Goal: Transaction & Acquisition: Subscribe to service/newsletter

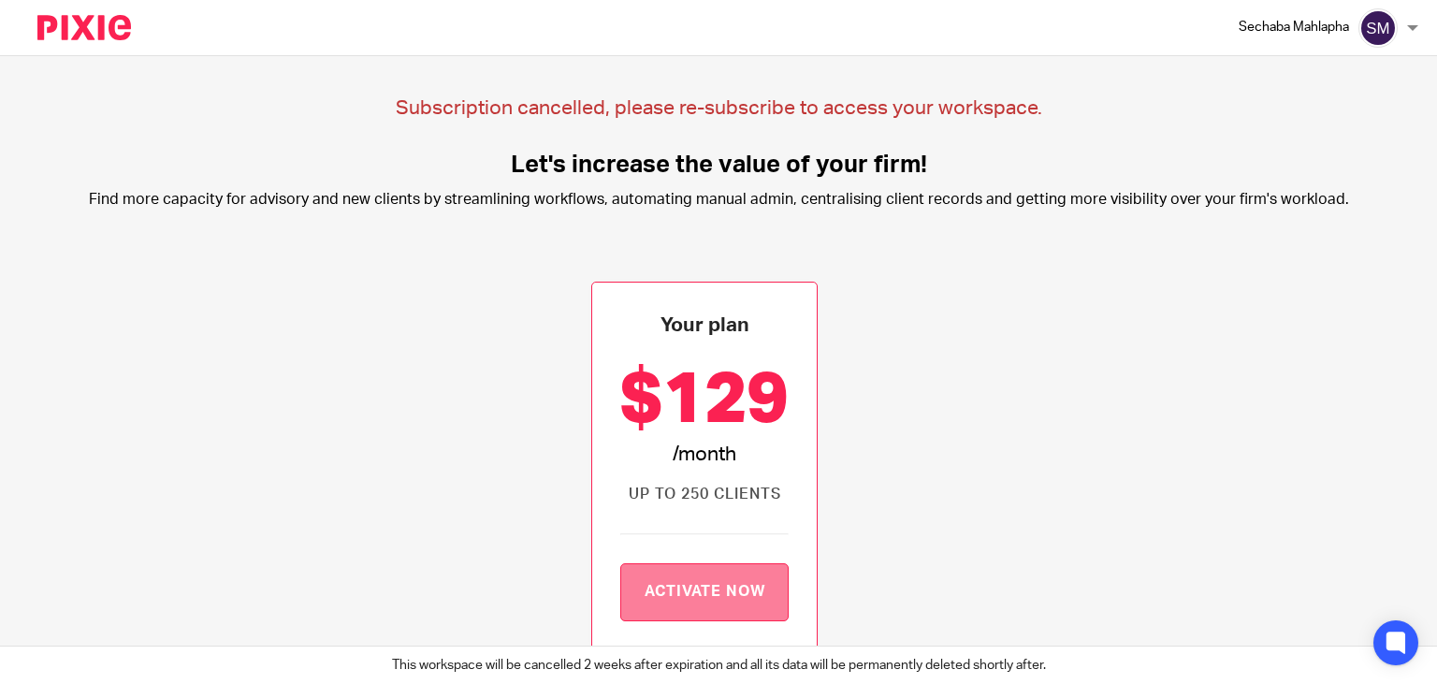
click at [765, 609] on link "Activate now" at bounding box center [704, 592] width 169 height 58
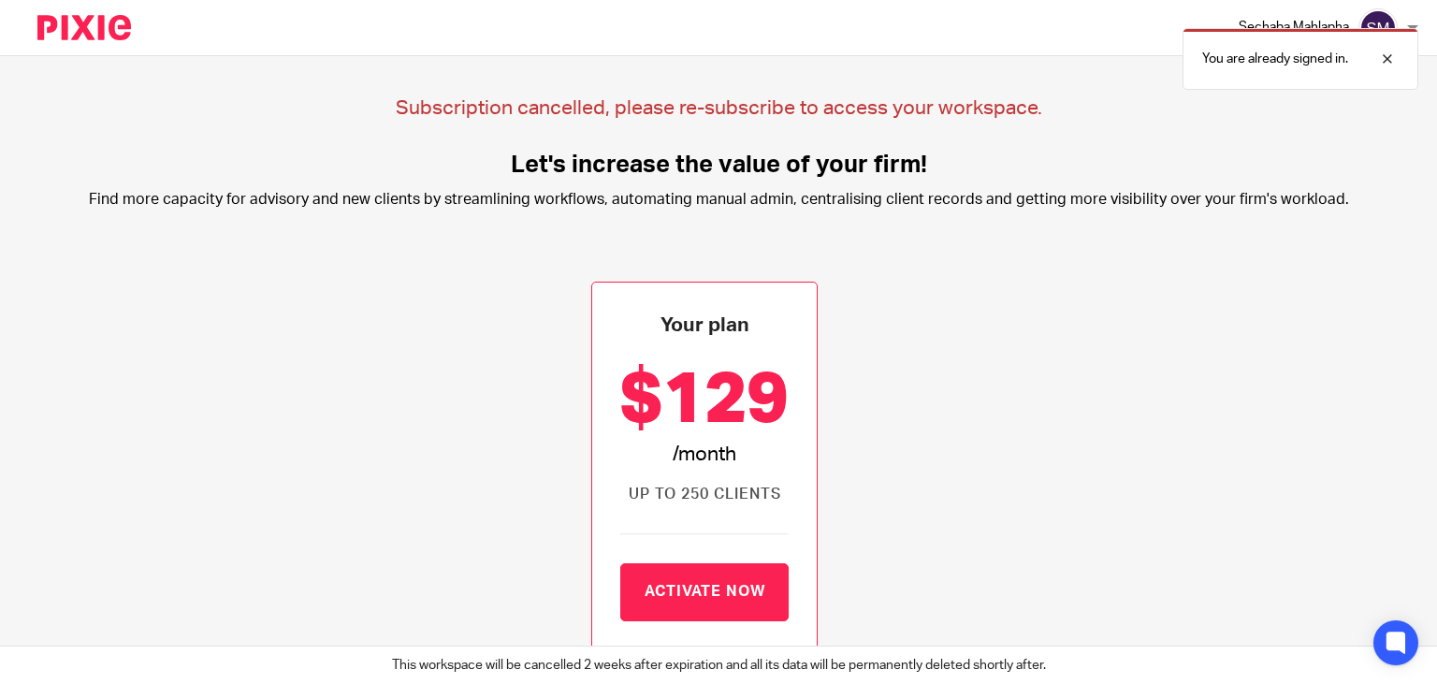
scroll to position [307, 0]
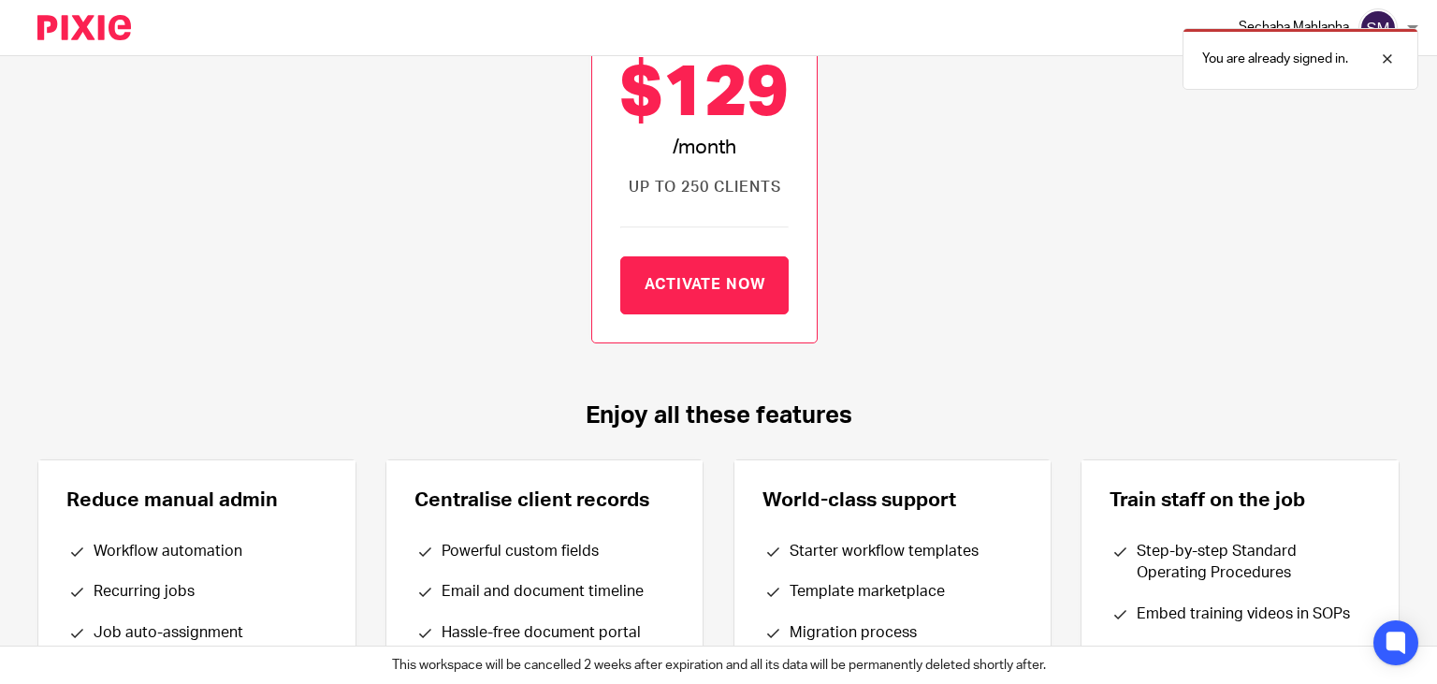
click at [717, 306] on link "Activate now" at bounding box center [704, 285] width 169 height 58
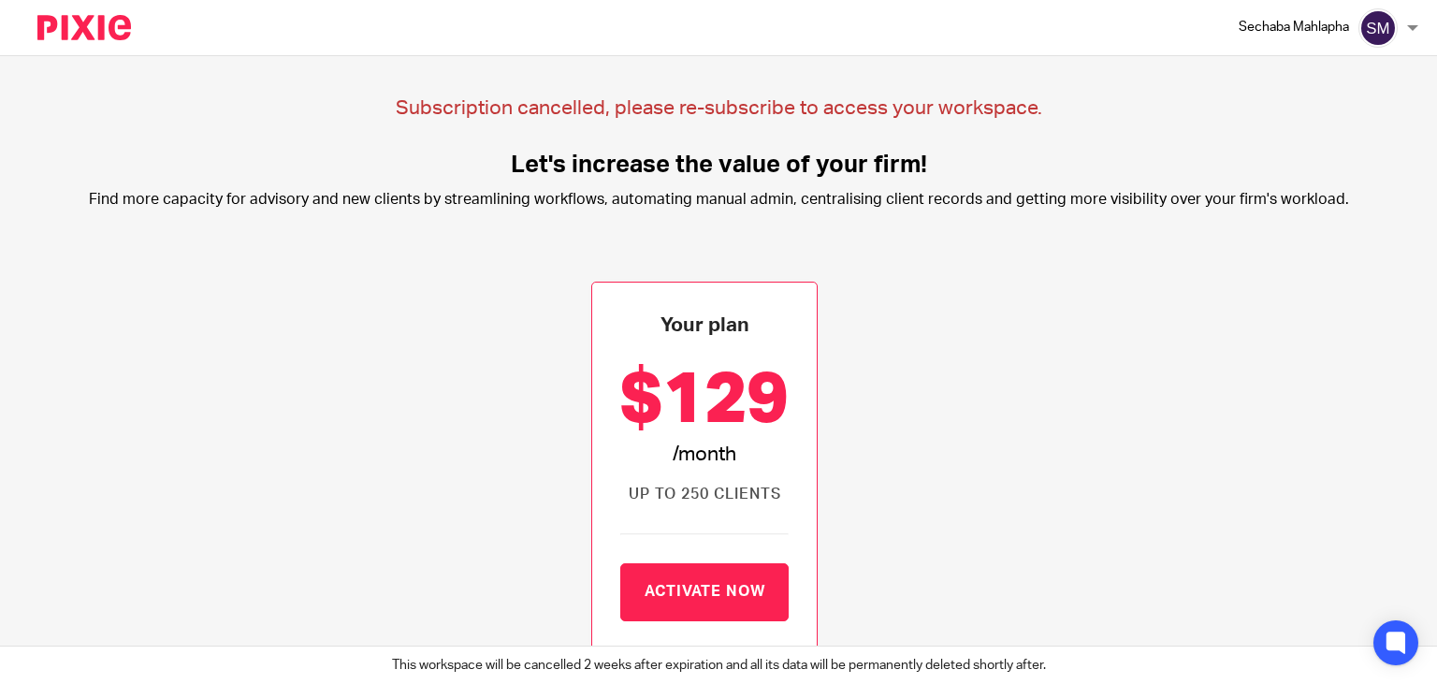
click at [1290, 32] on p "Sechaba Mahlapha" at bounding box center [1293, 27] width 110 height 19
click at [1384, 641] on icon at bounding box center [1396, 643] width 31 height 31
click at [1330, 27] on p "Sechaba Mahlapha" at bounding box center [1293, 27] width 110 height 19
click at [117, 35] on img at bounding box center [84, 27] width 94 height 25
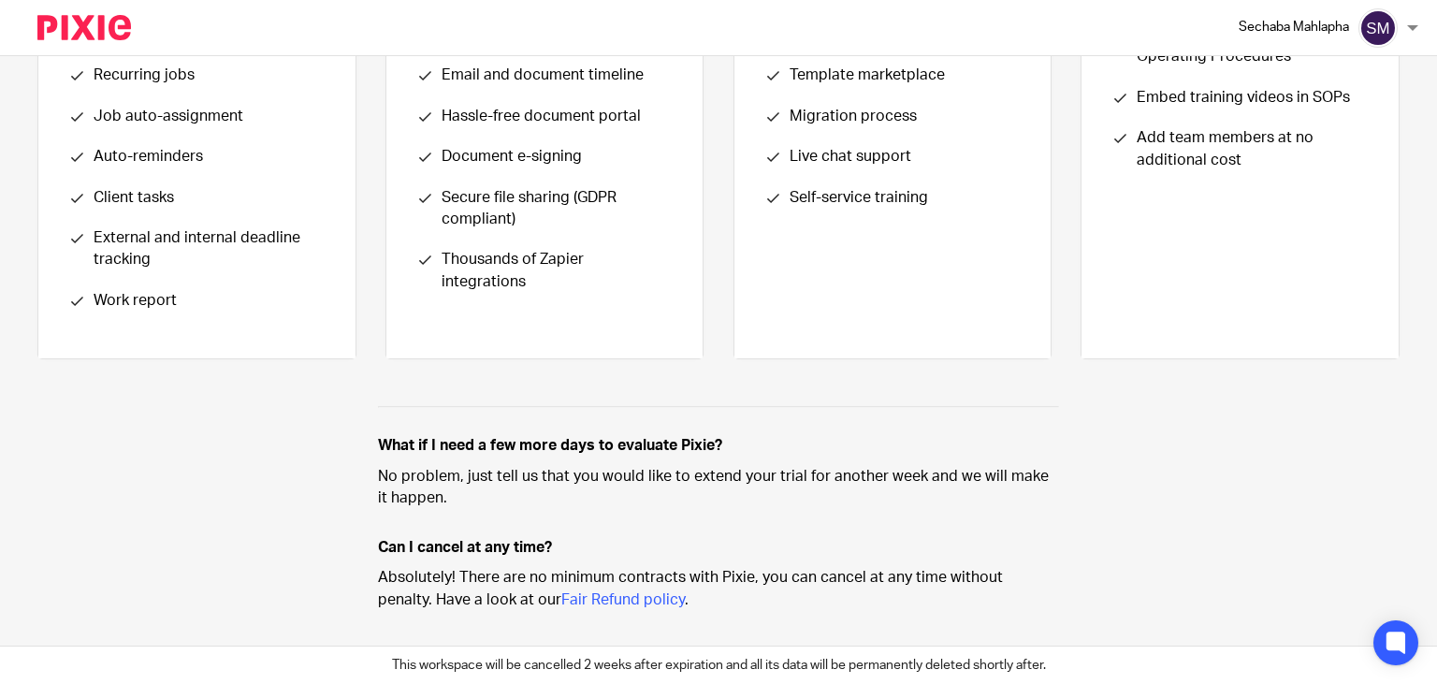
scroll to position [842, 0]
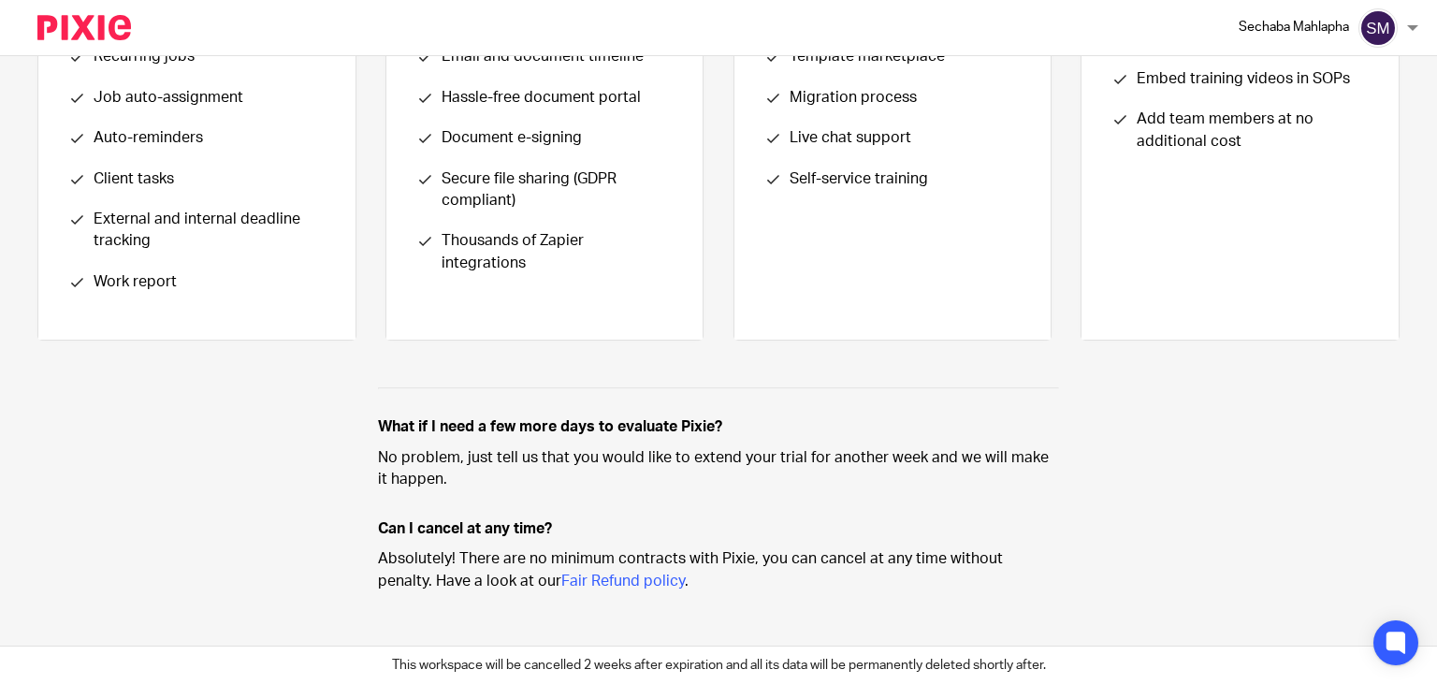
click at [1353, 39] on div "Sechaba Mahlapha" at bounding box center [1328, 27] width 180 height 39
click at [1411, 30] on div at bounding box center [1412, 27] width 11 height 11
drag, startPoint x: 1409, startPoint y: 664, endPoint x: 1404, endPoint y: 647, distance: 17.5
click at [1404, 647] on body "Sechaba Mahlapha Logout Subscription cancelled, please re-subscribe to access y…" at bounding box center [718, 342] width 1437 height 684
click at [1404, 647] on icon at bounding box center [1395, 642] width 21 height 24
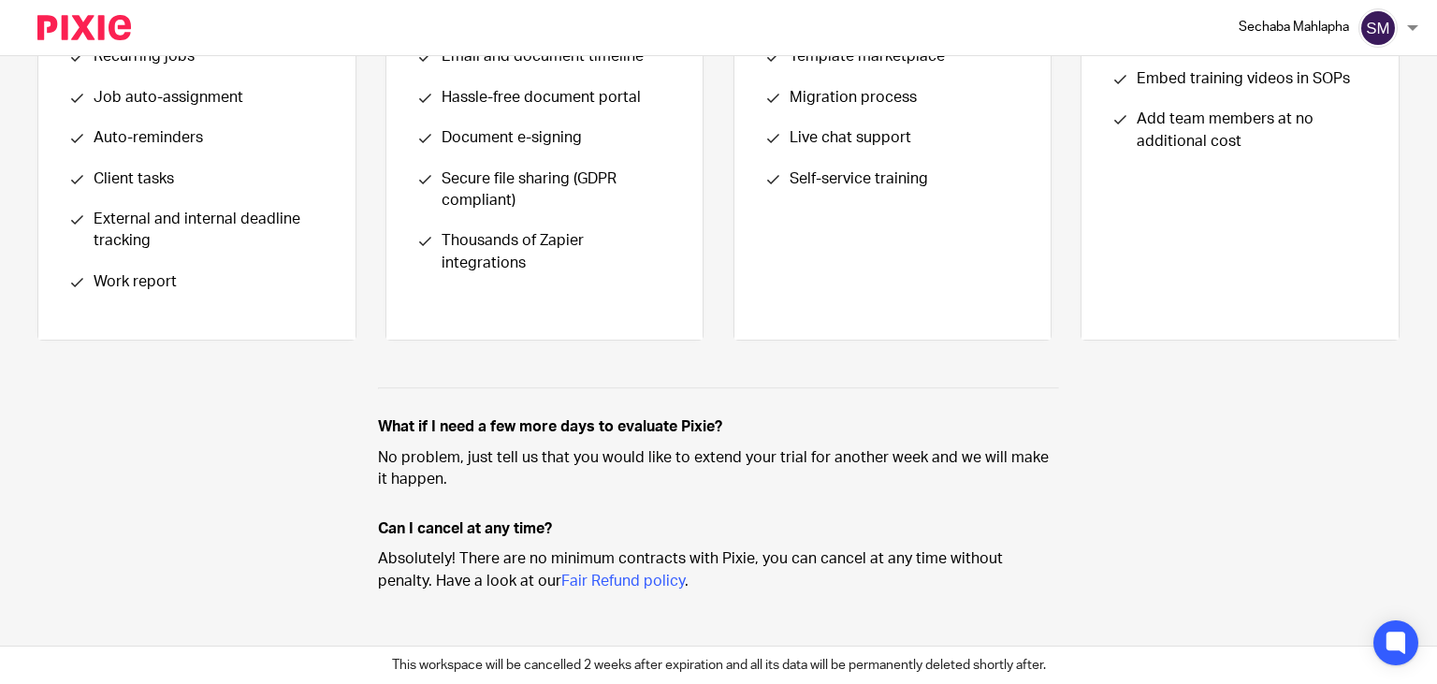
click at [1390, 21] on img at bounding box center [1377, 27] width 39 height 39
click at [1389, 75] on span "Logout" at bounding box center [1388, 79] width 42 height 13
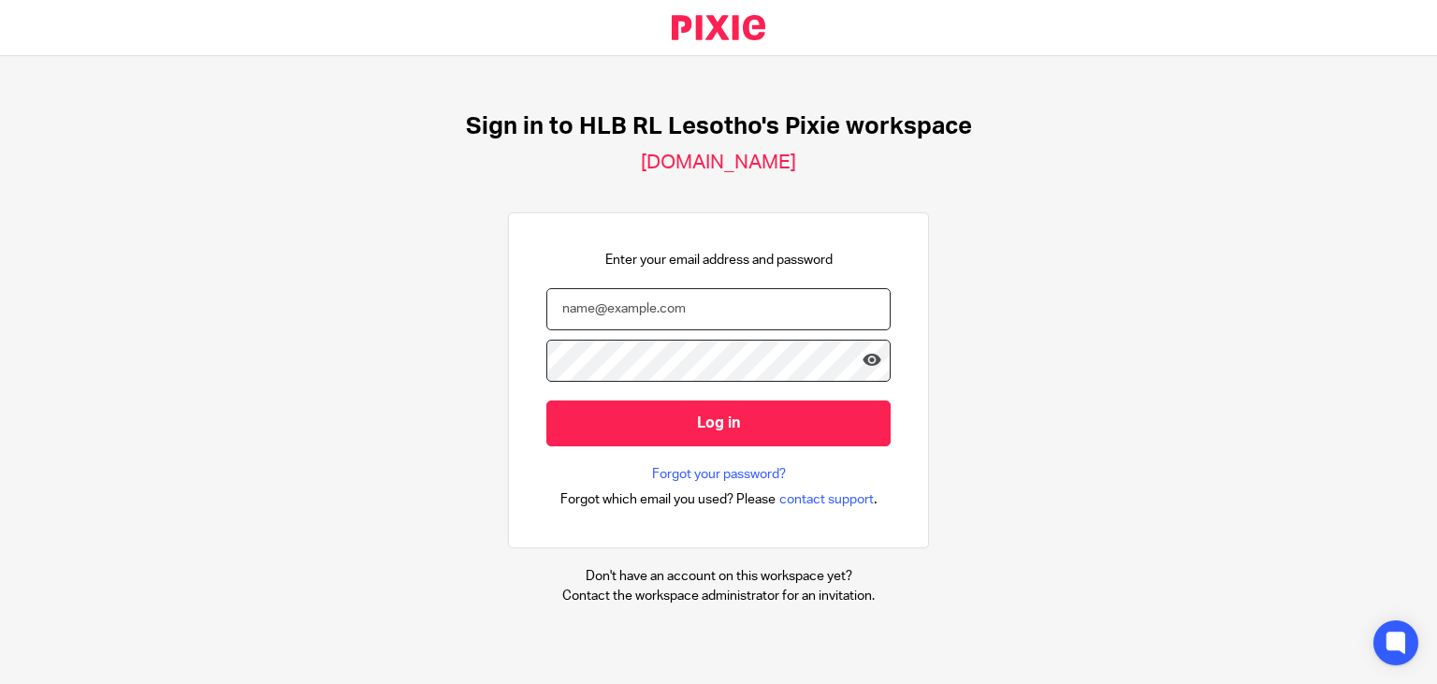
type input "sechaba@hlbrl.com"
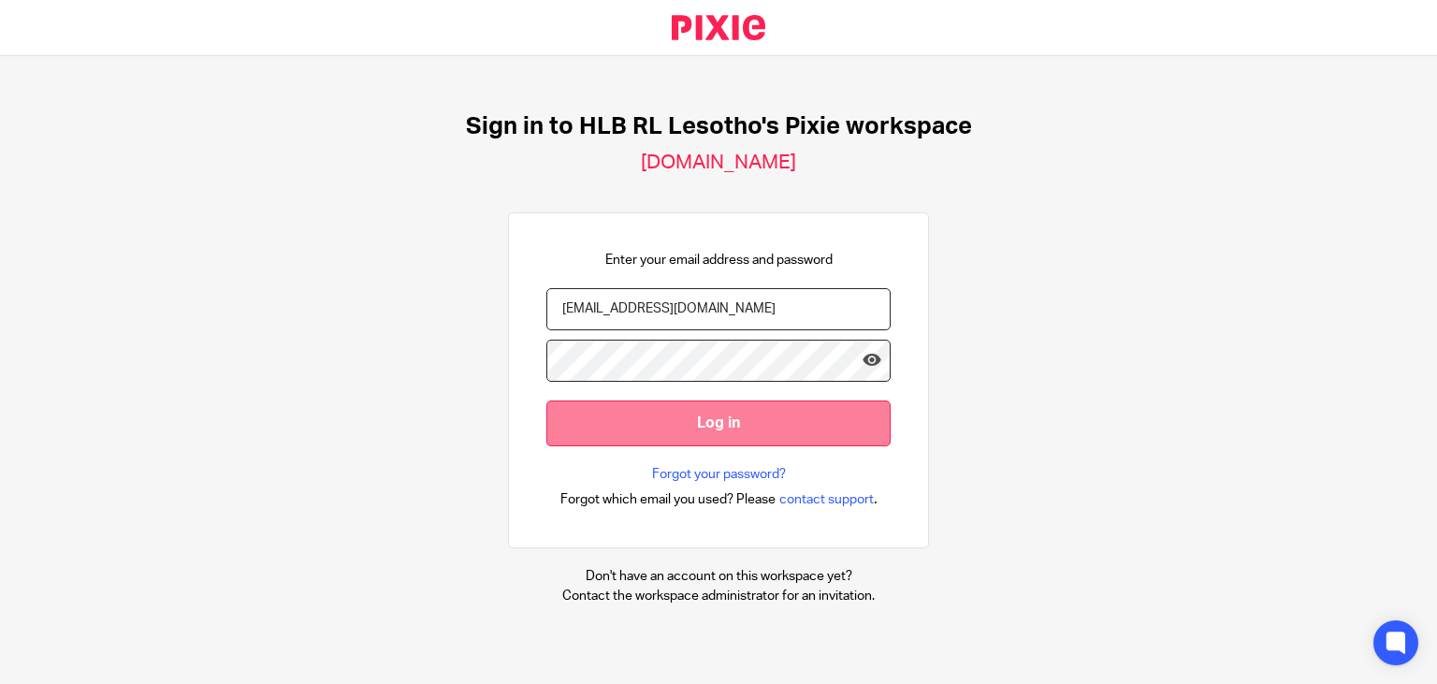
click at [664, 412] on input "Log in" at bounding box center [718, 423] width 344 height 46
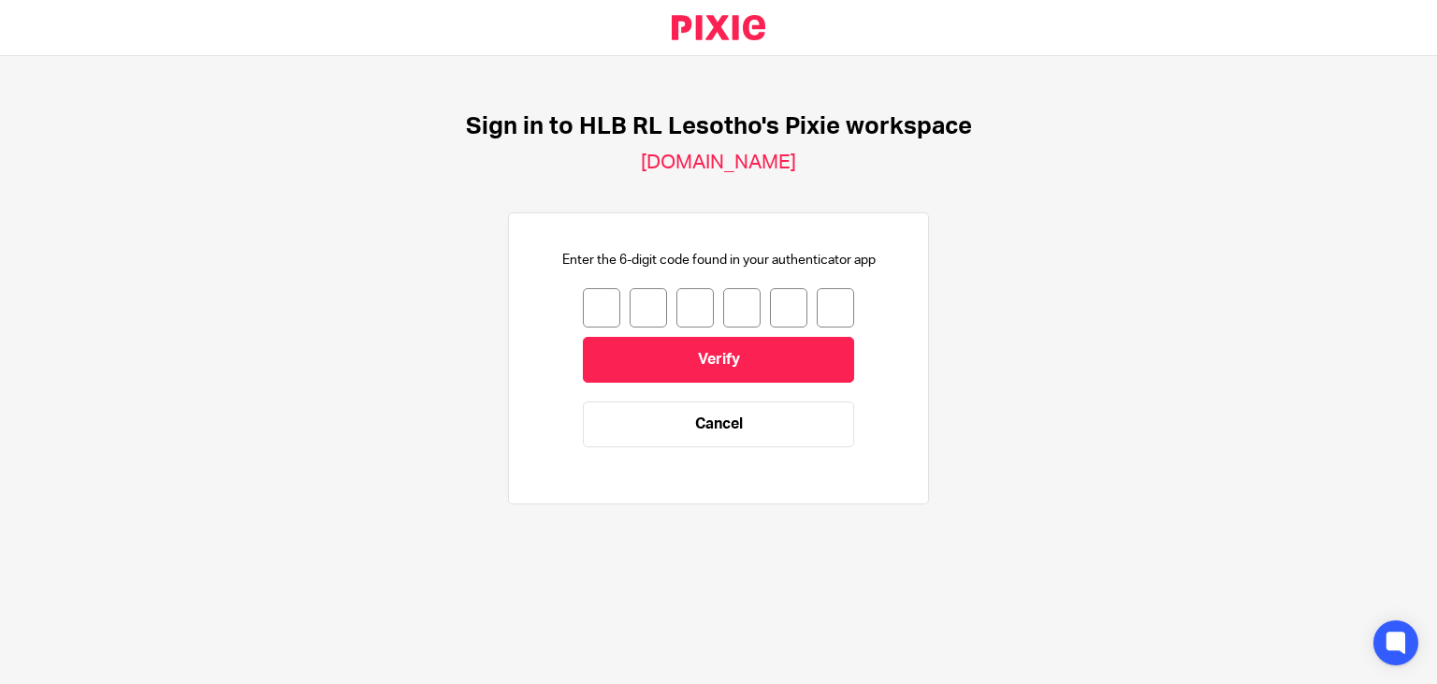
click at [599, 292] on input "number" at bounding box center [601, 307] width 37 height 39
type input "4"
type input "9"
type input "4"
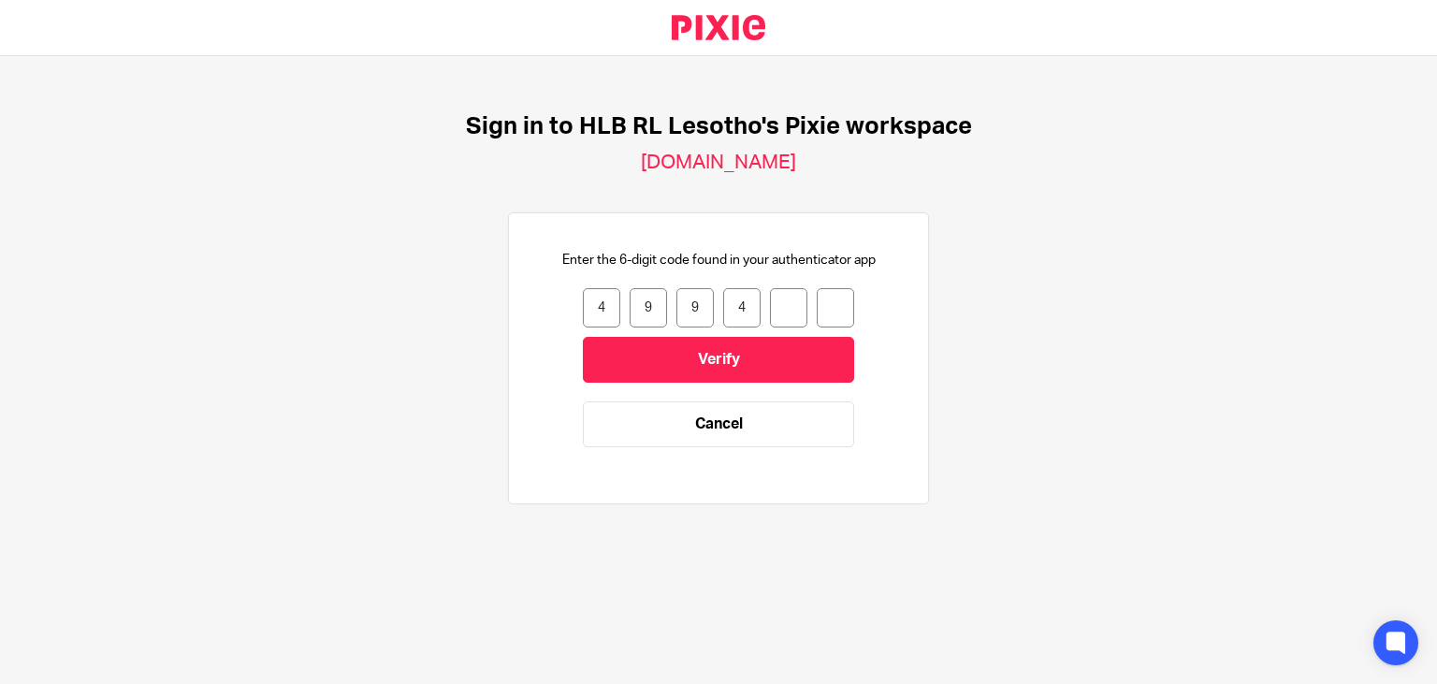
type input "9"
type input "3"
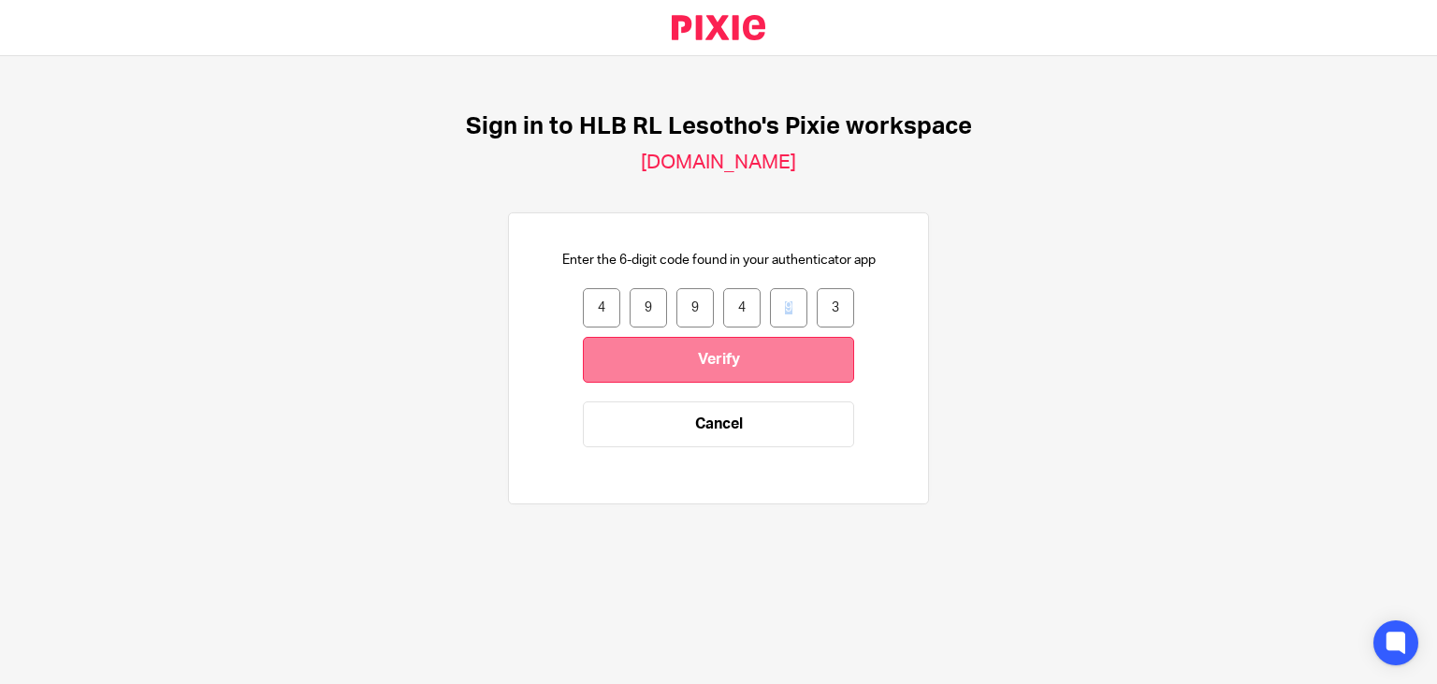
drag, startPoint x: 769, startPoint y: 329, endPoint x: 757, endPoint y: 346, distance: 20.8
click at [757, 346] on form "4 9 9 4 9 3 499493 Verify Cancel" at bounding box center [718, 377] width 271 height 178
click at [757, 346] on input "Verify" at bounding box center [718, 360] width 271 height 46
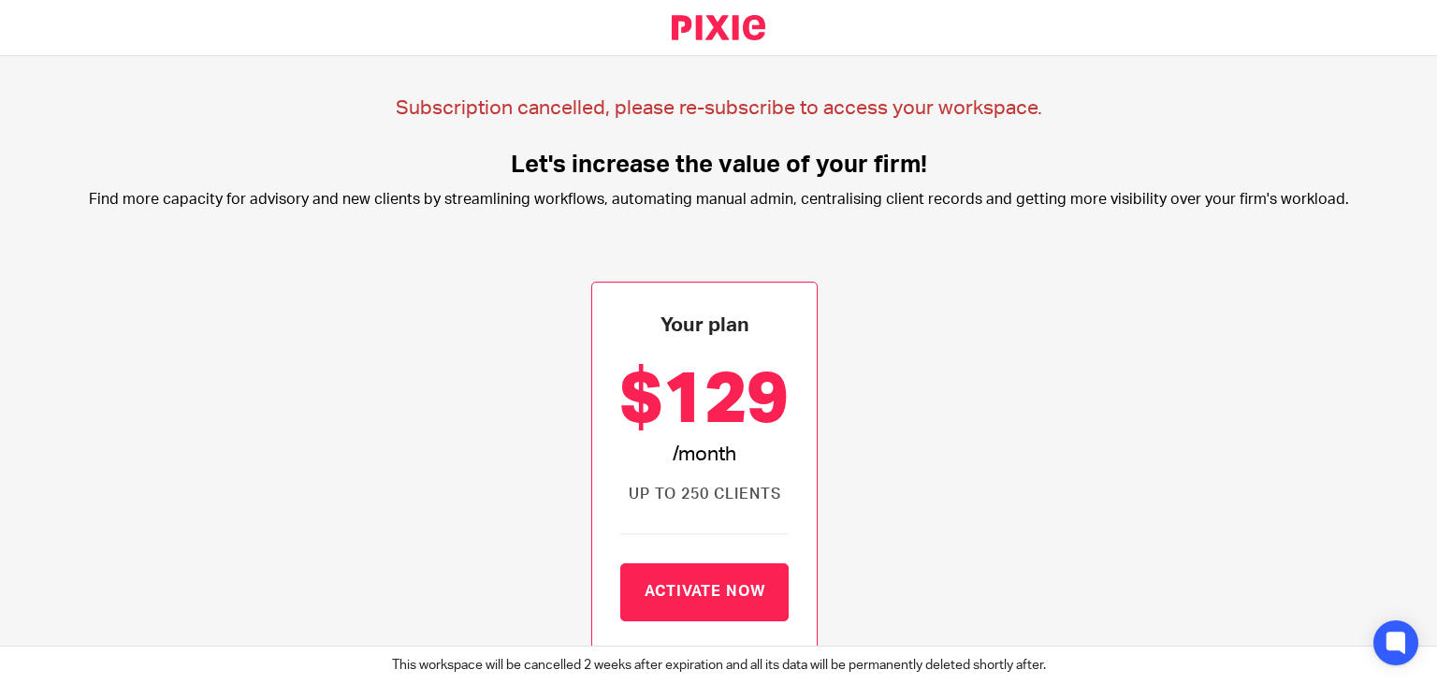
scroll to position [410, 0]
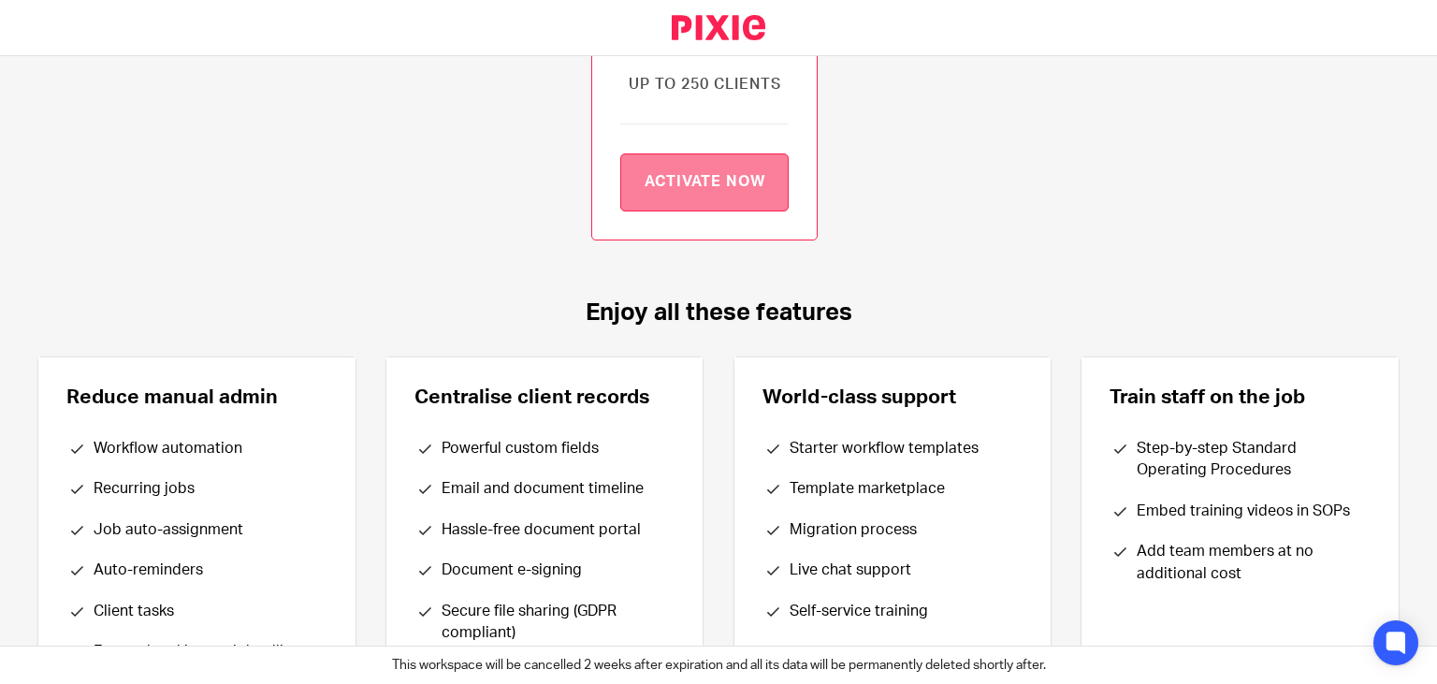
click at [719, 172] on link "Activate now" at bounding box center [704, 182] width 169 height 58
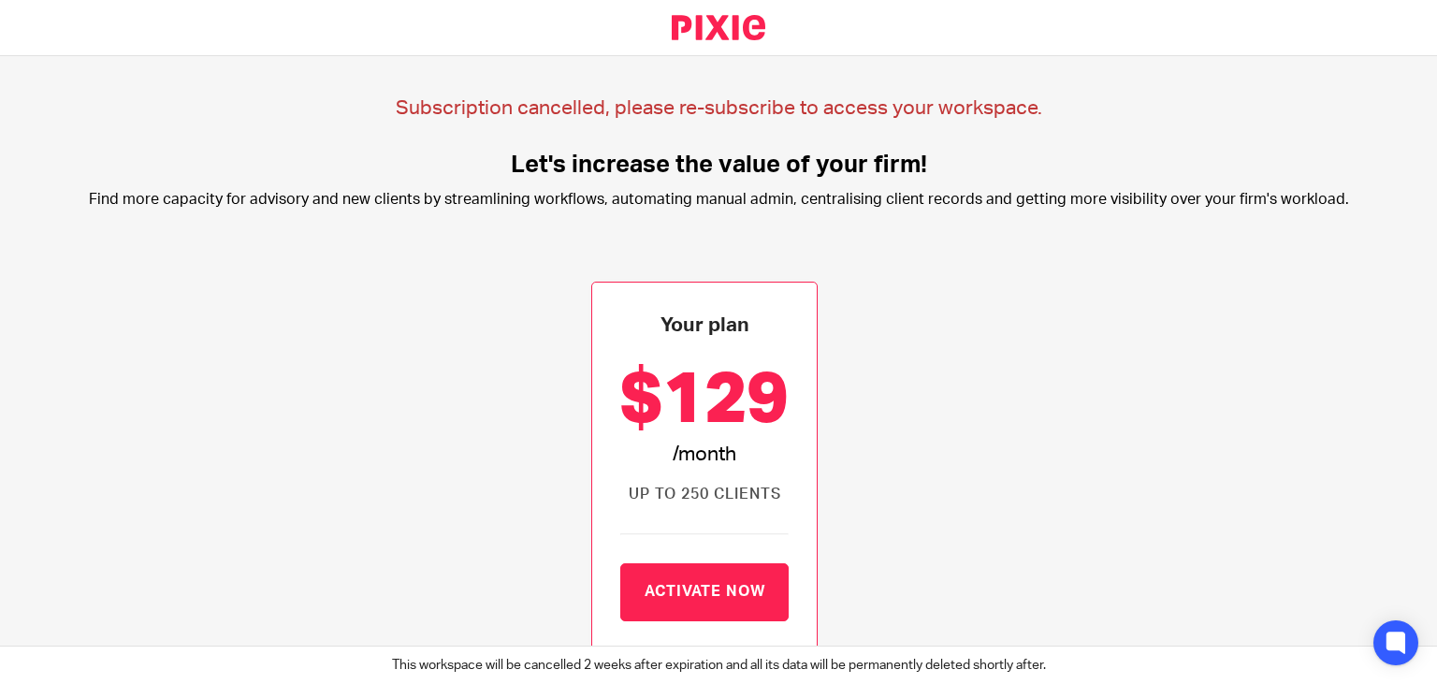
click at [1413, 20] on div at bounding box center [718, 28] width 1437 height 56
click at [1394, 632] on icon at bounding box center [1395, 642] width 21 height 24
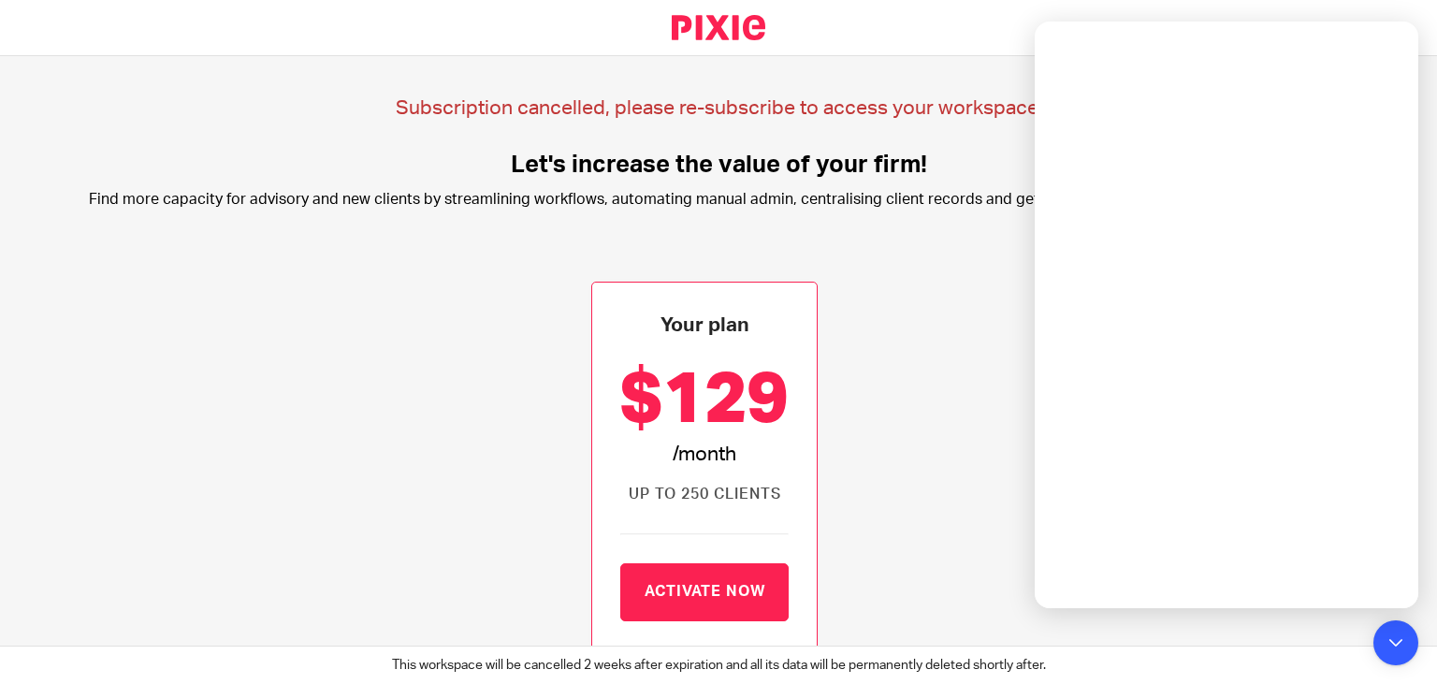
click at [874, 275] on div "Your plan $129 /month Up to 250 clients Activate now" at bounding box center [718, 466] width 1362 height 406
